Goal: Transaction & Acquisition: Obtain resource

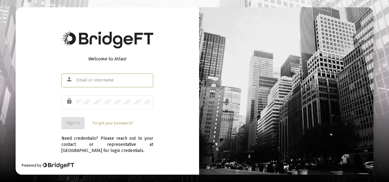
click at [99, 82] on input "text" at bounding box center [113, 80] width 73 height 5
type input "admin@heritage-advisors.com"
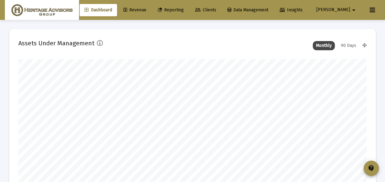
scroll to position [122, 186]
type input "2025-09-16"
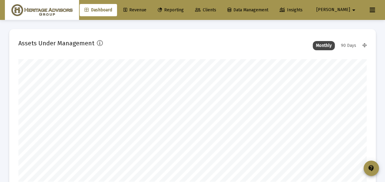
drag, startPoint x: 234, startPoint y: 9, endPoint x: 206, endPoint y: 25, distance: 32.9
click at [216, 9] on span "Clients" at bounding box center [205, 9] width 21 height 5
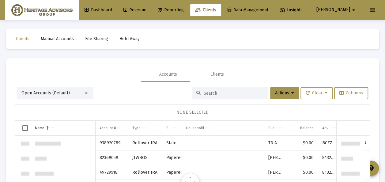
scroll to position [2351, 0]
click at [87, 92] on div at bounding box center [86, 93] width 6 height 5
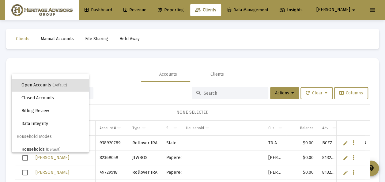
scroll to position [12, 0]
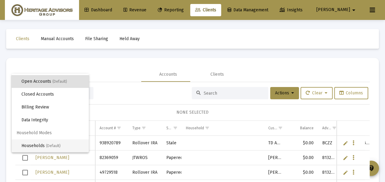
click at [47, 147] on span "Households (Default)" at bounding box center [52, 145] width 62 height 13
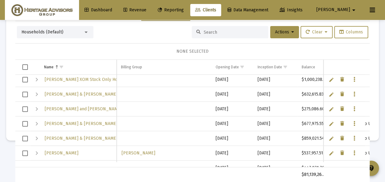
scroll to position [0, 0]
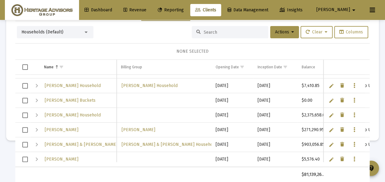
click at [25, 143] on span "Select row" at bounding box center [25, 145] width 6 height 6
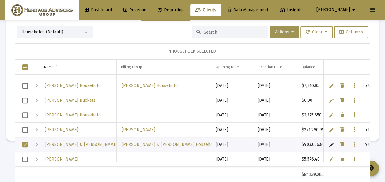
click at [291, 32] on icon at bounding box center [292, 32] width 3 height 4
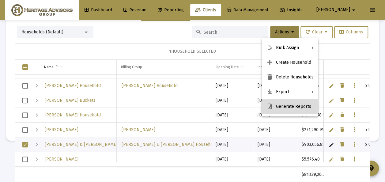
click at [283, 106] on button "Generate Reports" at bounding box center [289, 106] width 57 height 15
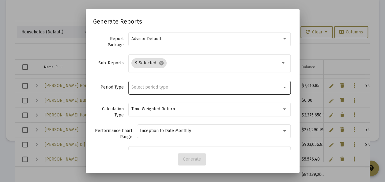
click at [173, 89] on div "Select period type" at bounding box center [209, 87] width 156 height 15
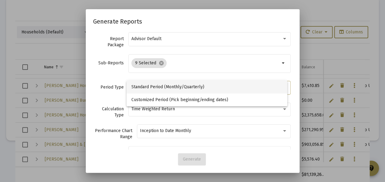
click at [172, 88] on span "Standard Period (Monthly/Quarterly)" at bounding box center [206, 87] width 151 height 13
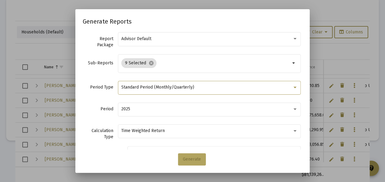
click at [194, 159] on span "Generate" at bounding box center [192, 158] width 18 height 5
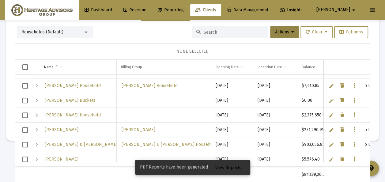
click at [223, 168] on span "View Reports" at bounding box center [228, 167] width 26 height 5
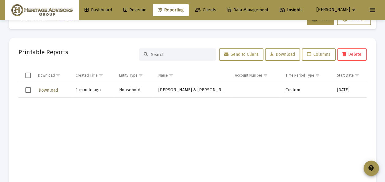
click at [50, 90] on span "Download" at bounding box center [48, 90] width 19 height 5
drag, startPoint x: 28, startPoint y: 89, endPoint x: 63, endPoint y: 84, distance: 35.6
click at [28, 89] on span "Select row" at bounding box center [28, 90] width 6 height 6
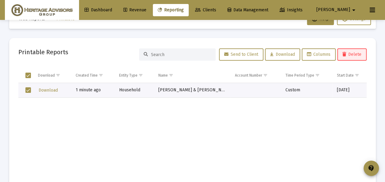
click at [356, 54] on span "Delete" at bounding box center [351, 54] width 19 height 5
